Goal: Task Accomplishment & Management: Manage account settings

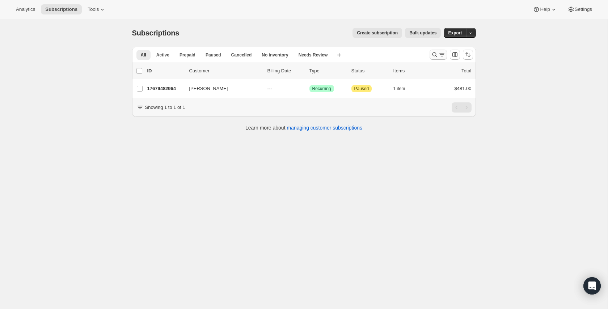
click at [437, 54] on icon "Search and filter results" at bounding box center [434, 54] width 7 height 7
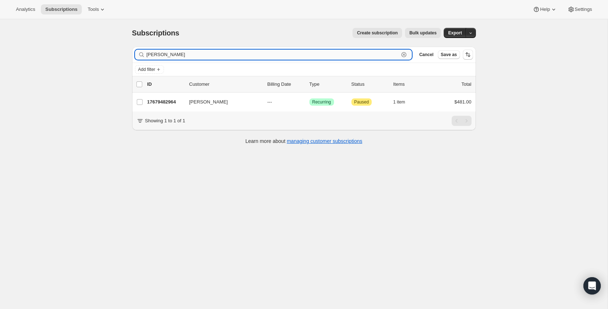
click at [156, 52] on input "Dean Oster" at bounding box center [273, 55] width 253 height 10
